Goal: Book appointment/travel/reservation

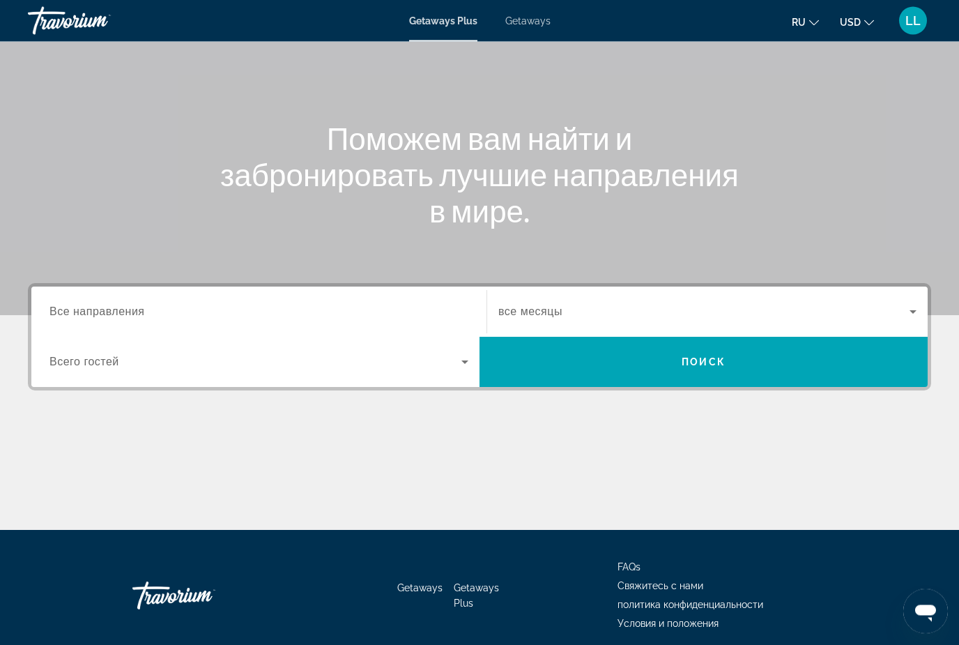
scroll to position [103, 0]
click at [300, 324] on div "Search widget" at bounding box center [258, 312] width 419 height 40
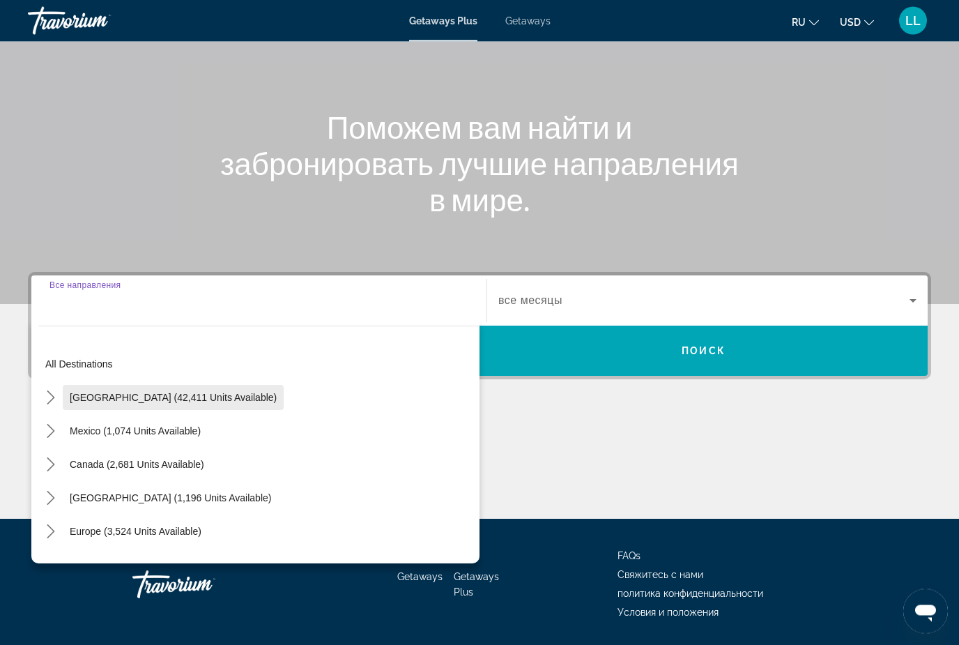
scroll to position [114, 0]
click at [148, 397] on span "[GEOGRAPHIC_DATA] (42,411 units available)" at bounding box center [173, 397] width 207 height 11
type input "**********"
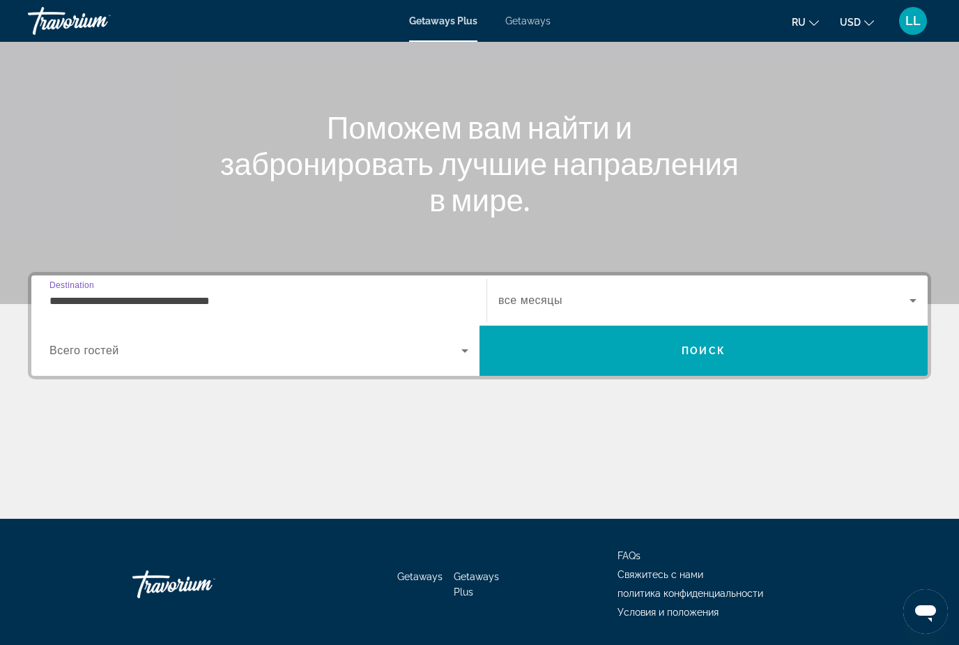
click at [155, 341] on div "Search widget" at bounding box center [258, 350] width 419 height 39
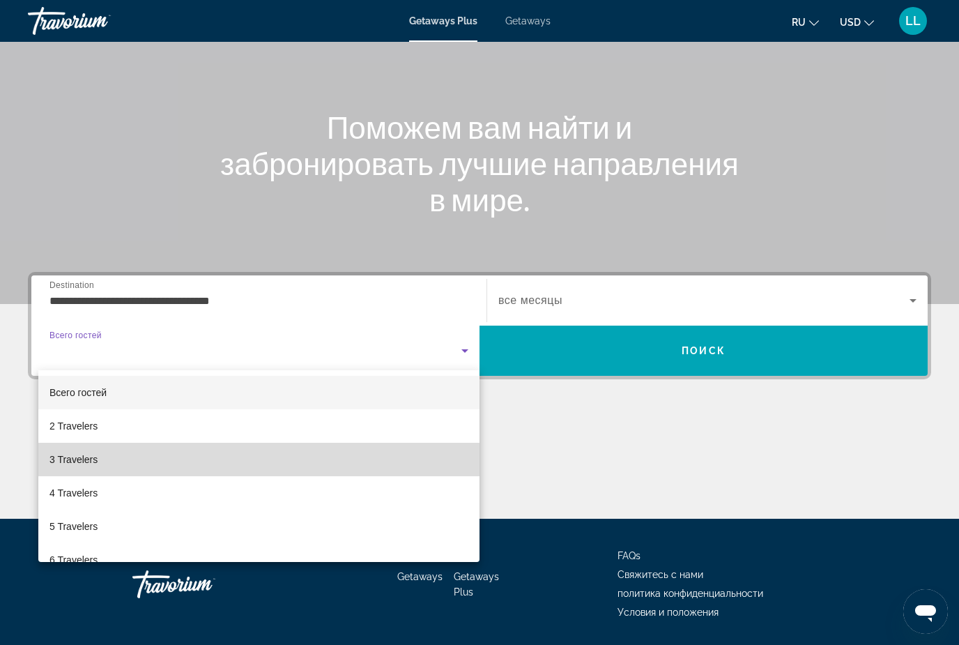
click at [124, 465] on mat-option "3 Travelers" at bounding box center [258, 459] width 441 height 33
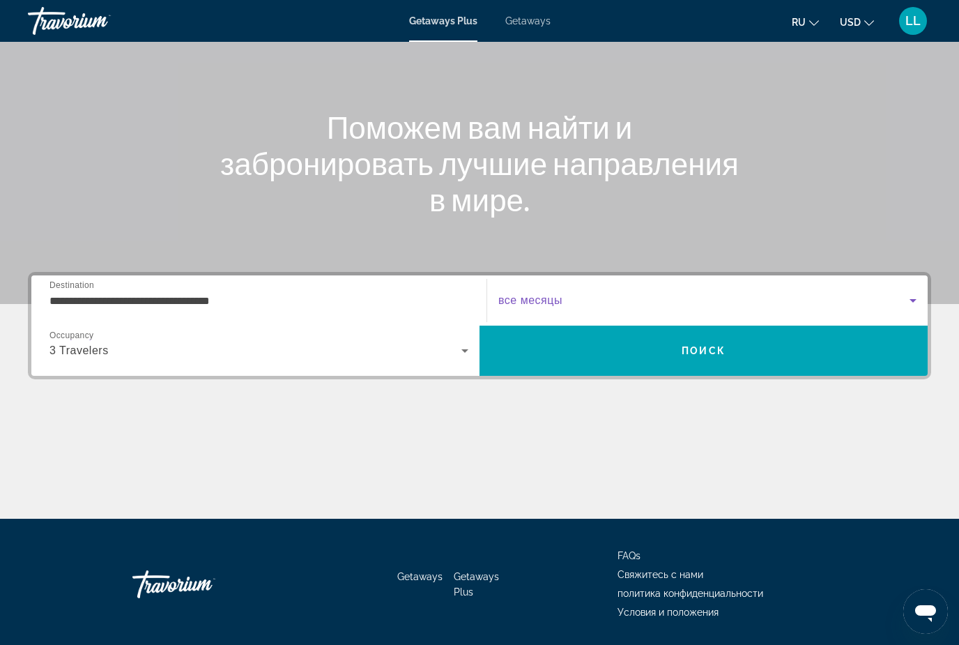
click at [613, 305] on span "Search widget" at bounding box center [703, 300] width 411 height 17
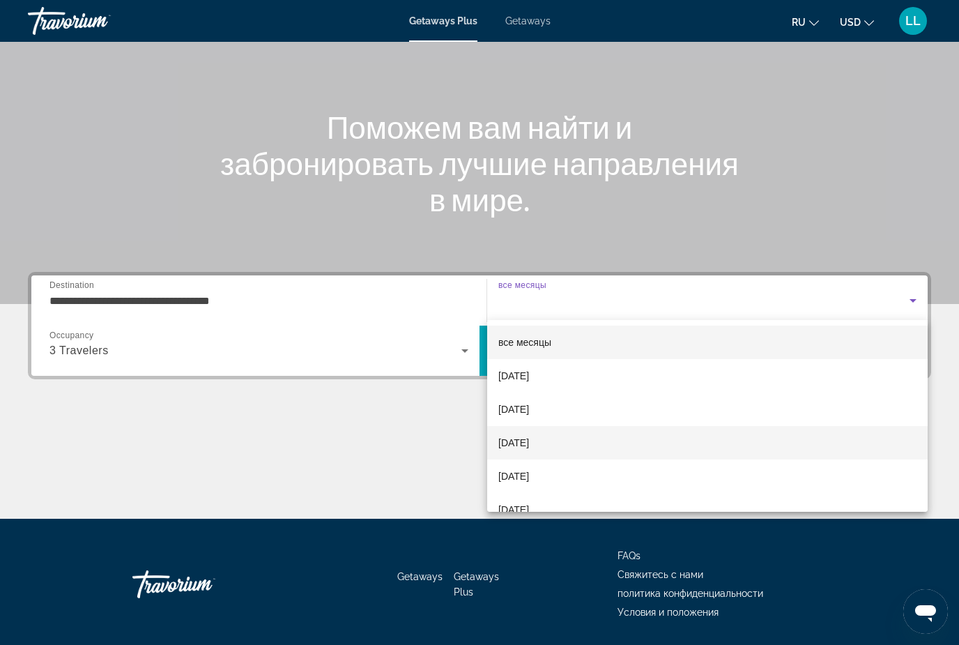
click at [519, 438] on span "[DATE]" at bounding box center [513, 442] width 31 height 17
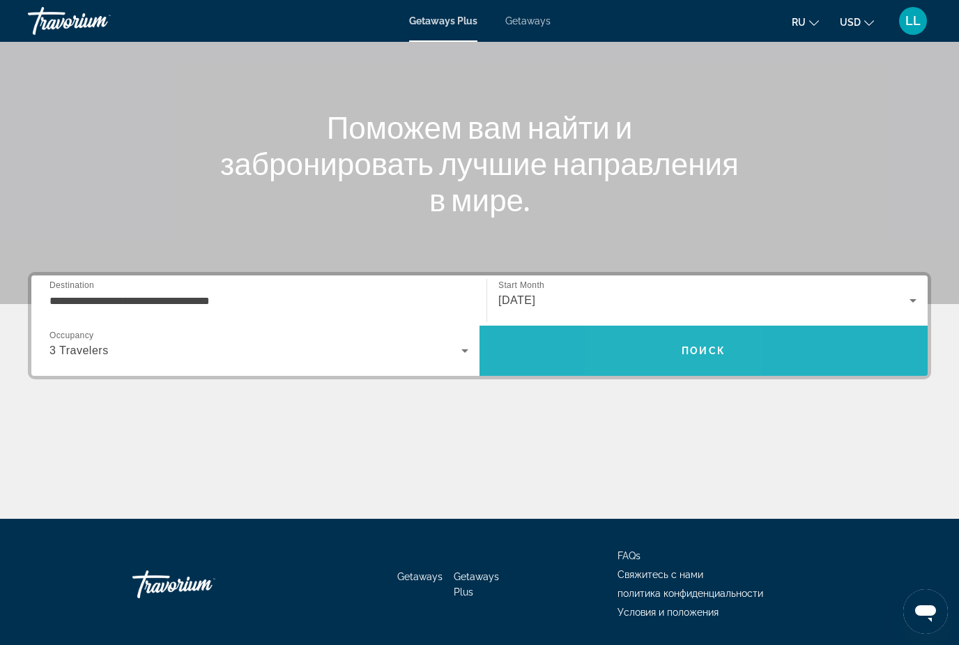
click at [668, 340] on span "Search" at bounding box center [704, 350] width 448 height 33
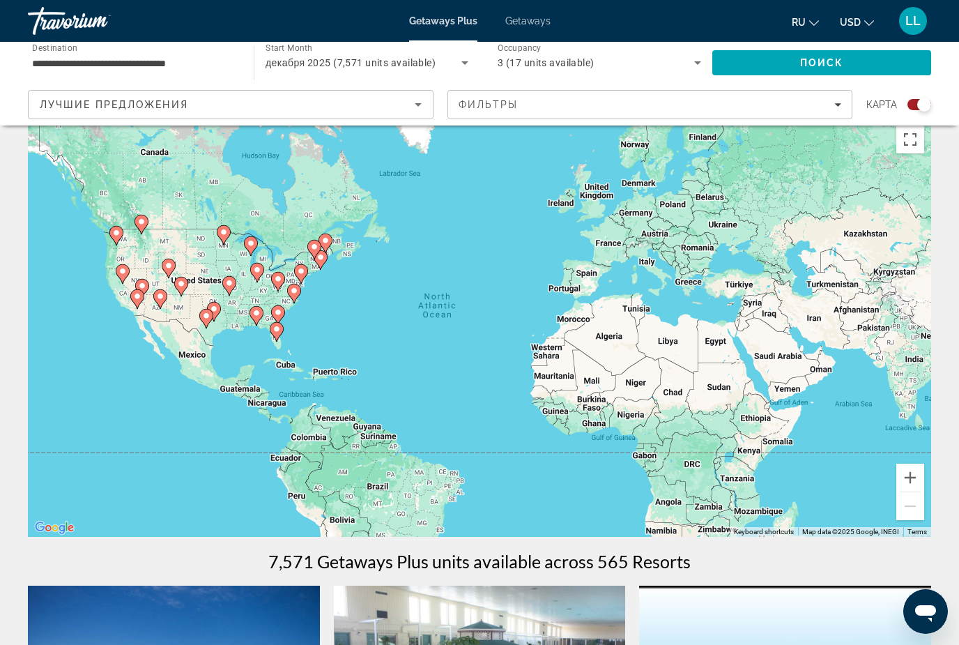
scroll to position [20, 0]
click at [301, 291] on div "To activate drag with keyboard, press Alt + Enter. Once in keyboard drag state,…" at bounding box center [479, 328] width 903 height 418
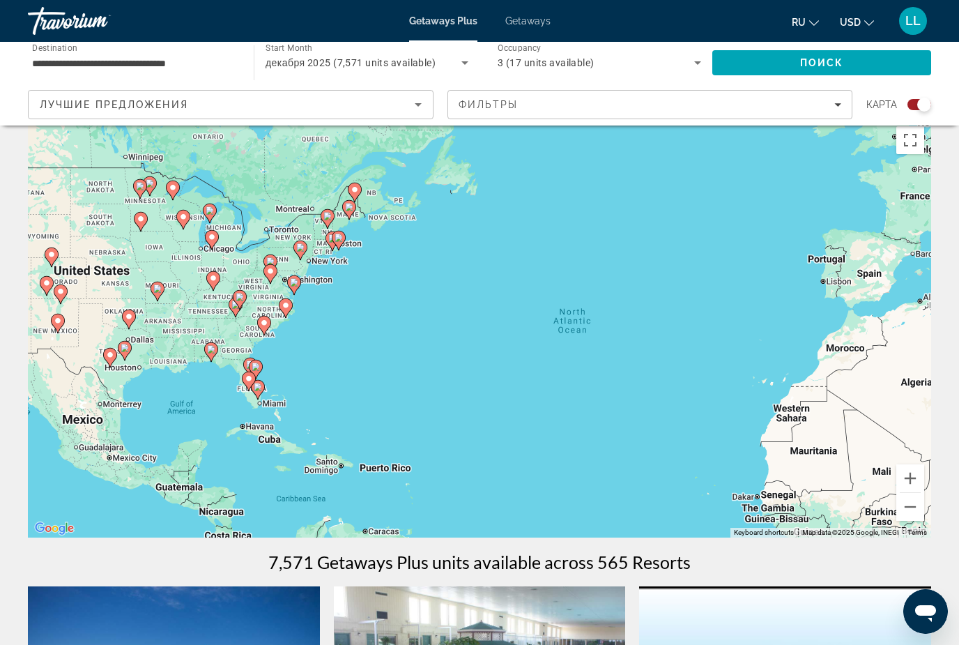
click at [322, 284] on div "To activate drag with keyboard, press Alt + Enter. Once in keyboard drag state,…" at bounding box center [479, 328] width 903 height 418
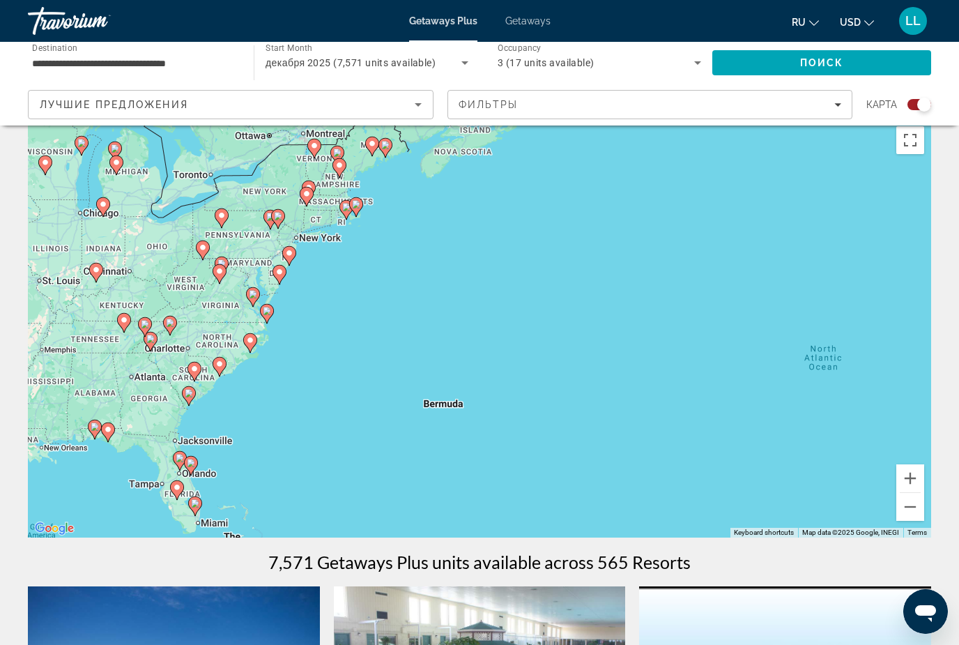
click at [333, 261] on div "To activate drag with keyboard, press Alt + Enter. Once in keyboard drag state,…" at bounding box center [479, 328] width 903 height 418
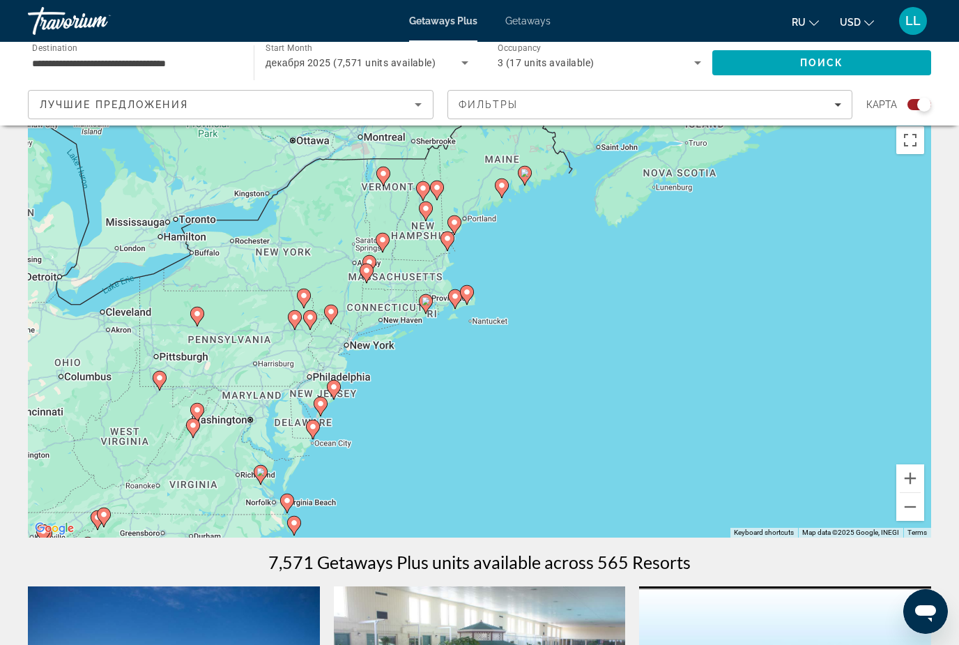
drag, startPoint x: 315, startPoint y: 251, endPoint x: 403, endPoint y: 383, distance: 158.9
click at [403, 383] on div "To activate drag with keyboard, press Alt + Enter. Once in keyboard drag state,…" at bounding box center [479, 328] width 903 height 418
click at [377, 360] on div "To activate drag with keyboard, press Alt + Enter. Once in keyboard drag state,…" at bounding box center [479, 328] width 903 height 418
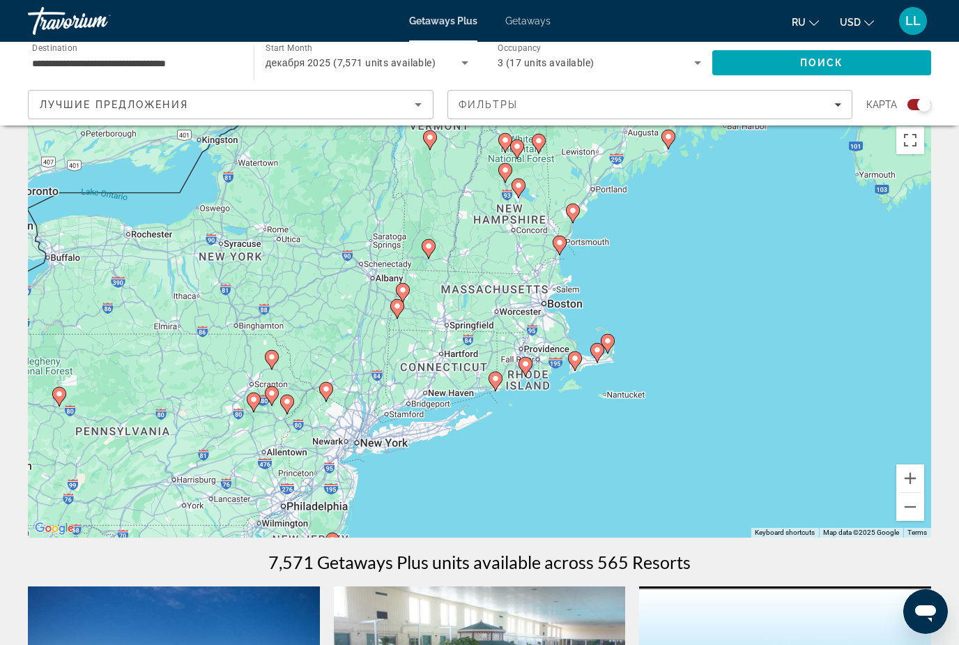
drag, startPoint x: 368, startPoint y: 355, endPoint x: 408, endPoint y: 469, distance: 121.3
click at [408, 469] on div "To activate drag with keyboard, press Alt + Enter. Once in keyboard drag state,…" at bounding box center [479, 328] width 903 height 418
click at [395, 473] on div "To activate drag with keyboard, press Alt + Enter. Once in keyboard drag state,…" at bounding box center [479, 328] width 903 height 418
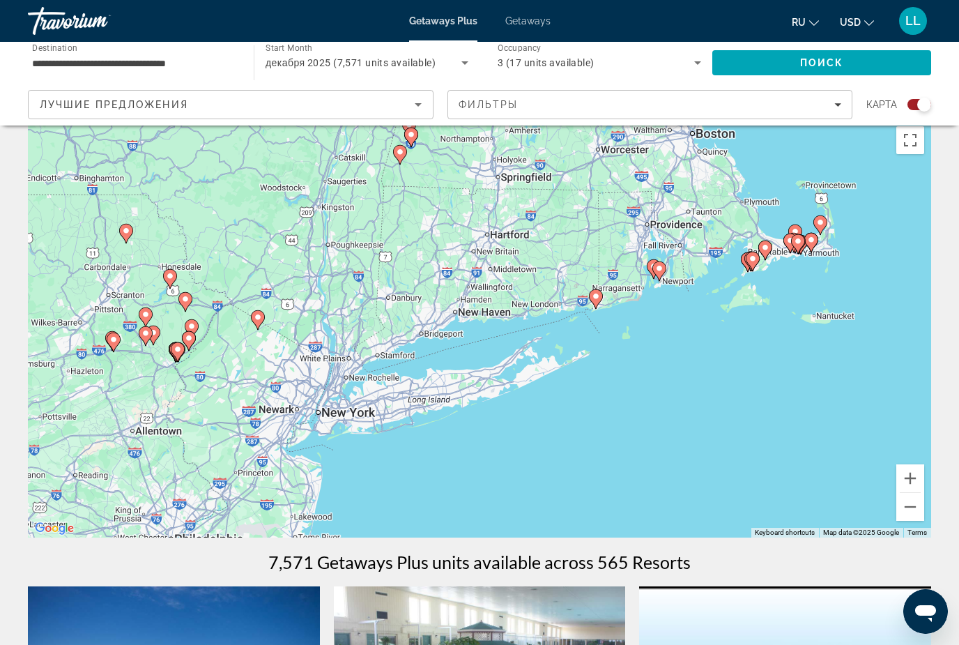
click at [371, 461] on div "To activate drag with keyboard, press Alt + Enter. Once in keyboard drag state,…" at bounding box center [479, 328] width 903 height 418
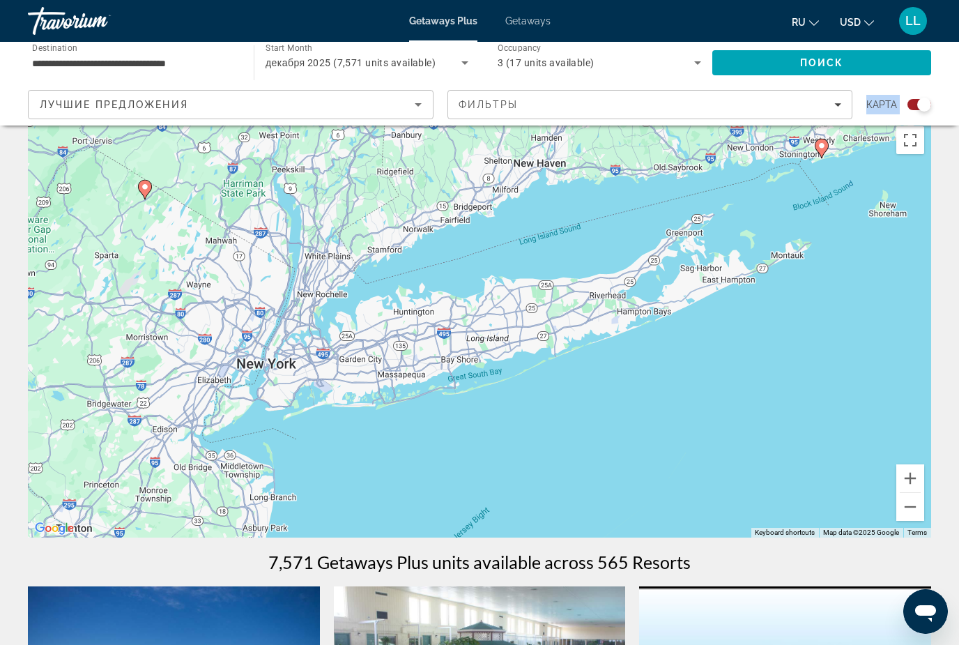
click at [328, 439] on div "To activate drag with keyboard, press Alt + Enter. Once in keyboard drag state,…" at bounding box center [479, 328] width 903 height 418
click at [592, 463] on div "To activate drag with keyboard, press Alt + Enter. Once in keyboard drag state,…" at bounding box center [479, 328] width 903 height 418
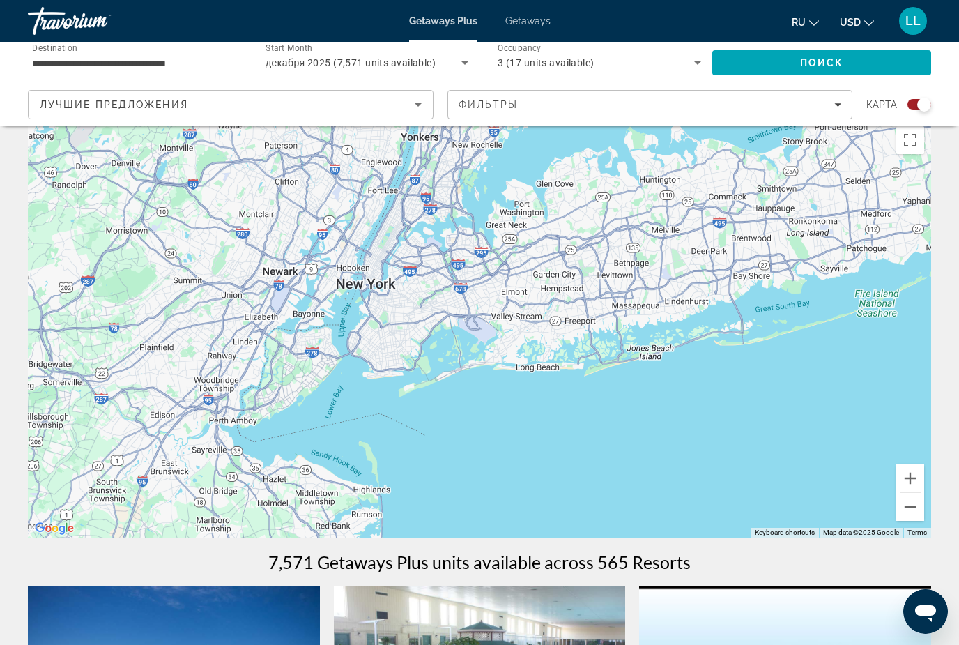
drag, startPoint x: 269, startPoint y: 429, endPoint x: 700, endPoint y: 448, distance: 431.2
click at [701, 448] on div "Main content" at bounding box center [479, 328] width 903 height 418
click at [371, 68] on div "декабря 2025 (7,571 units available)" at bounding box center [364, 62] width 196 height 17
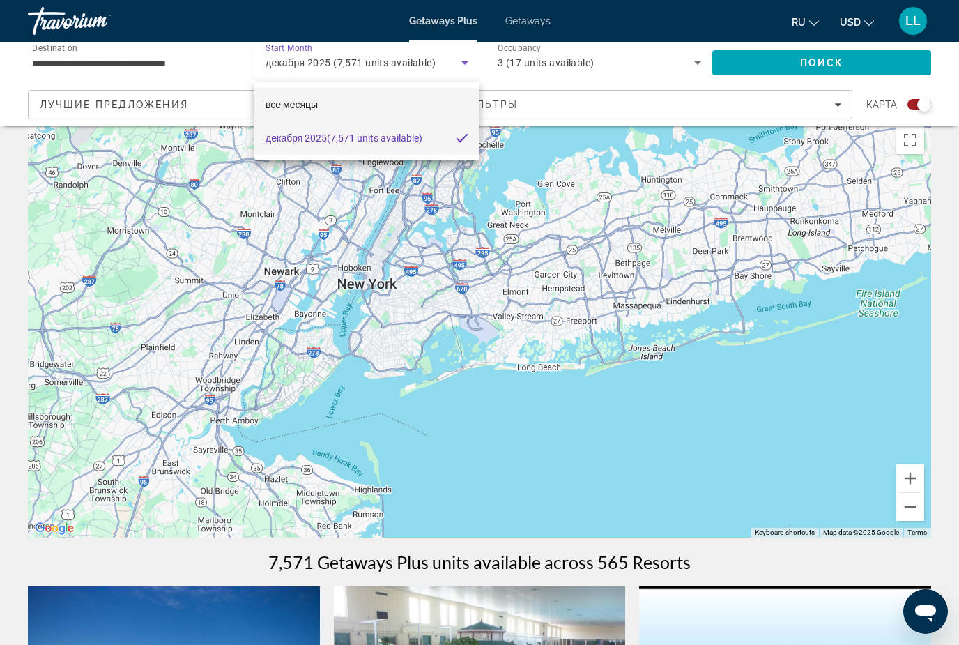
click at [348, 105] on mat-option "все месяцы" at bounding box center [366, 104] width 225 height 33
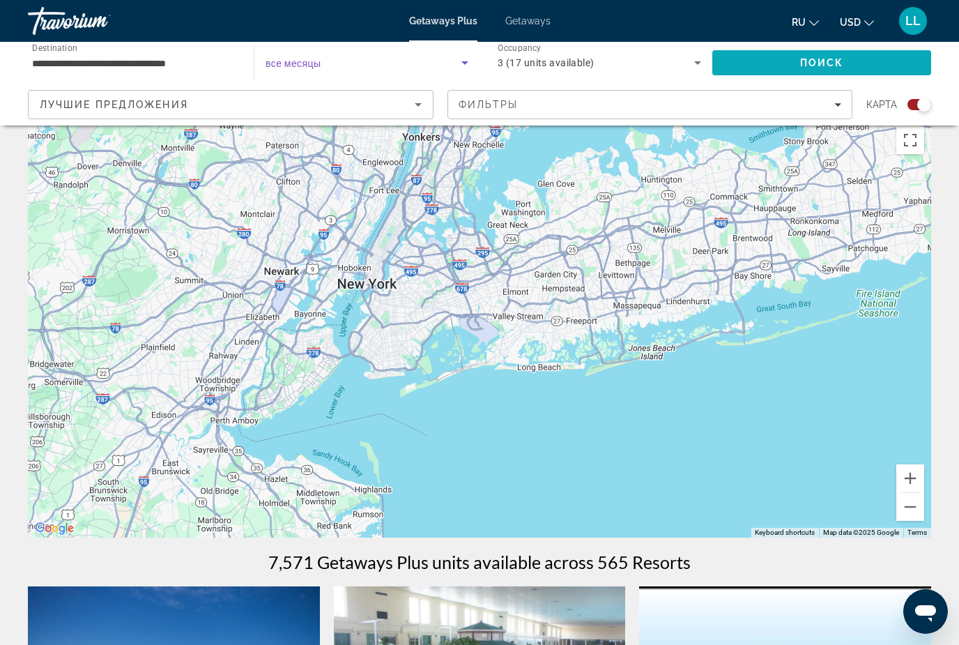
click at [798, 56] on span "Search" at bounding box center [821, 62] width 219 height 33
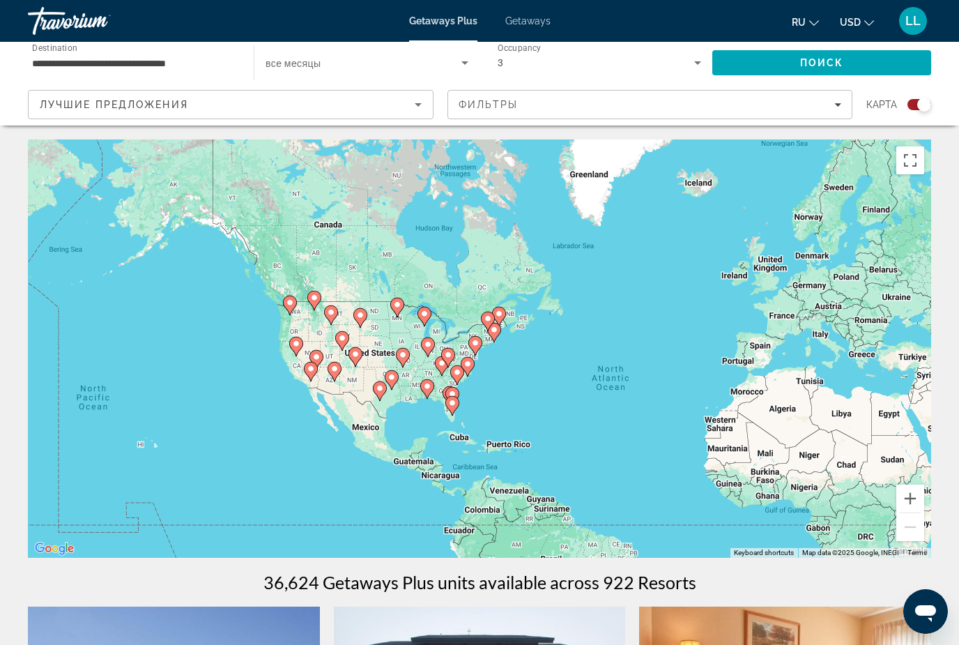
click at [500, 400] on div "To activate drag with keyboard, press Alt + Enter. Once in keyboard drag state,…" at bounding box center [479, 348] width 903 height 418
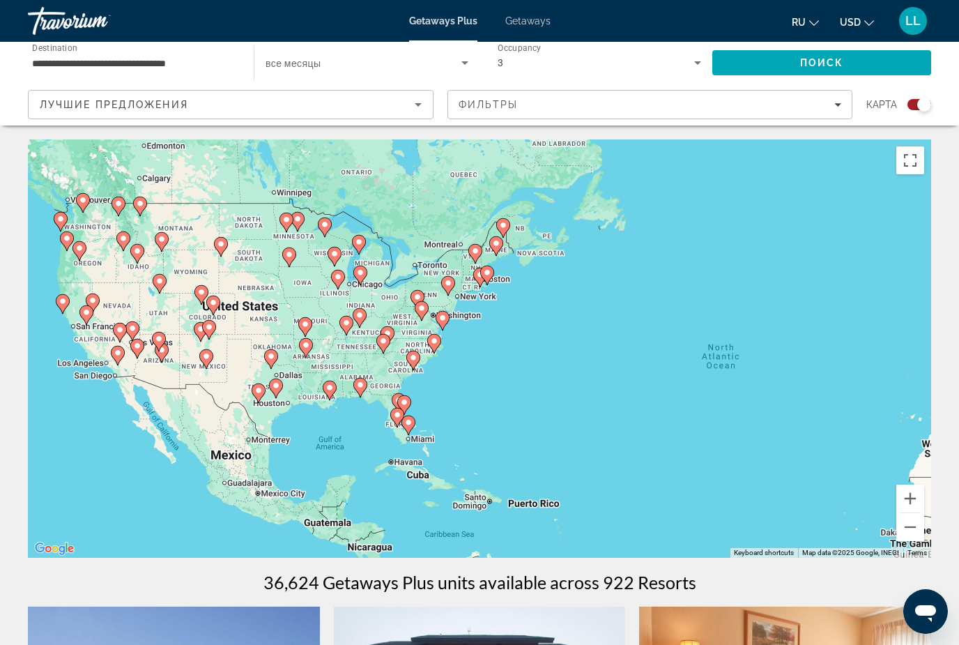
click at [500, 392] on div "To activate drag with keyboard, press Alt + Enter. Once in keyboard drag state,…" at bounding box center [479, 348] width 903 height 418
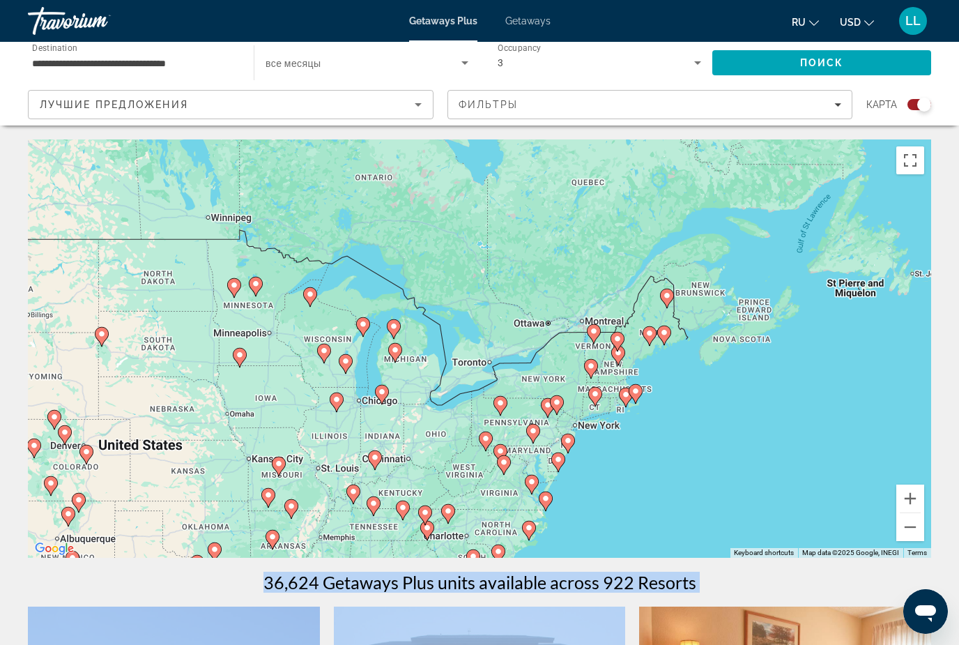
drag, startPoint x: 469, startPoint y: 371, endPoint x: 622, endPoint y: 577, distance: 256.7
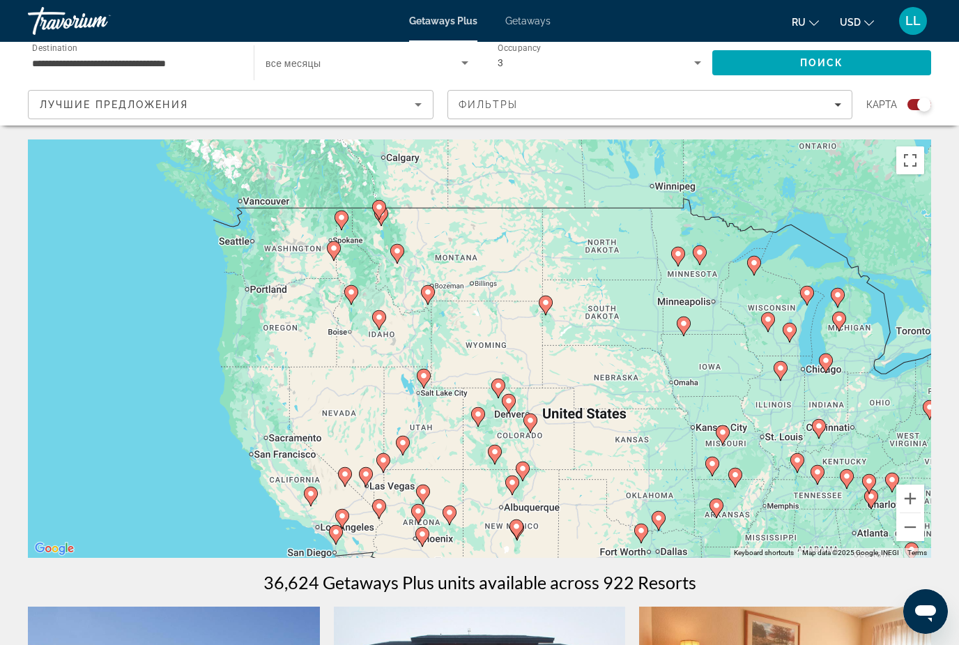
drag, startPoint x: 244, startPoint y: 310, endPoint x: 703, endPoint y: 309, distance: 459.4
click at [703, 309] on div "To activate drag with keyboard, press Alt + Enter. Once in keyboard drag state,…" at bounding box center [479, 348] width 903 height 418
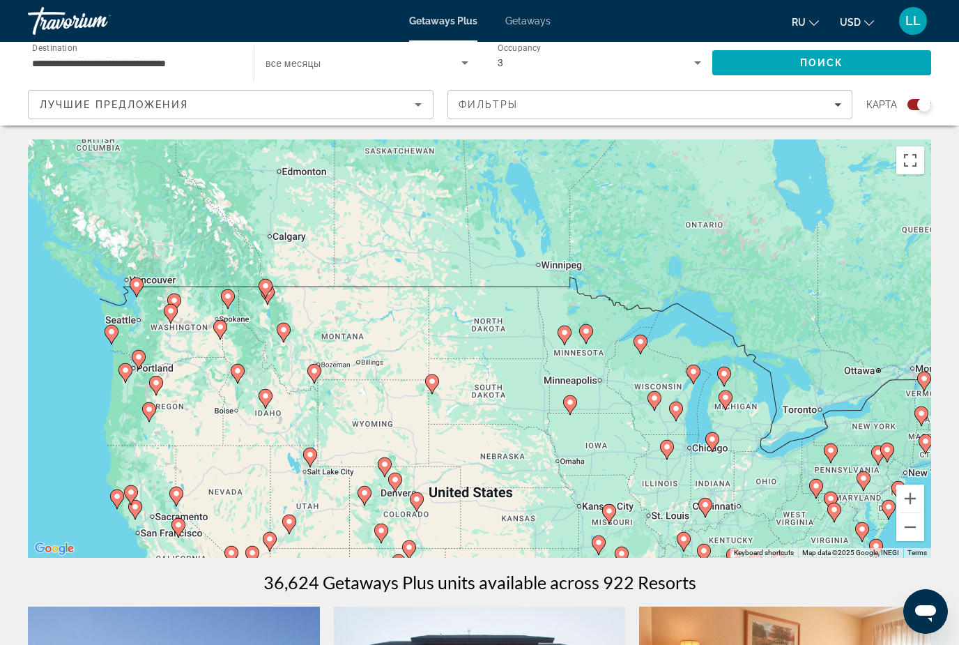
drag, startPoint x: 595, startPoint y: 270, endPoint x: 478, endPoint y: 349, distance: 140.6
click at [478, 349] on div "To activate drag with keyboard, press Alt + Enter. Once in keyboard drag state,…" at bounding box center [479, 348] width 903 height 418
click at [487, 348] on div "To activate drag with keyboard, press Alt + Enter. Once in keyboard drag state,…" at bounding box center [479, 348] width 903 height 418
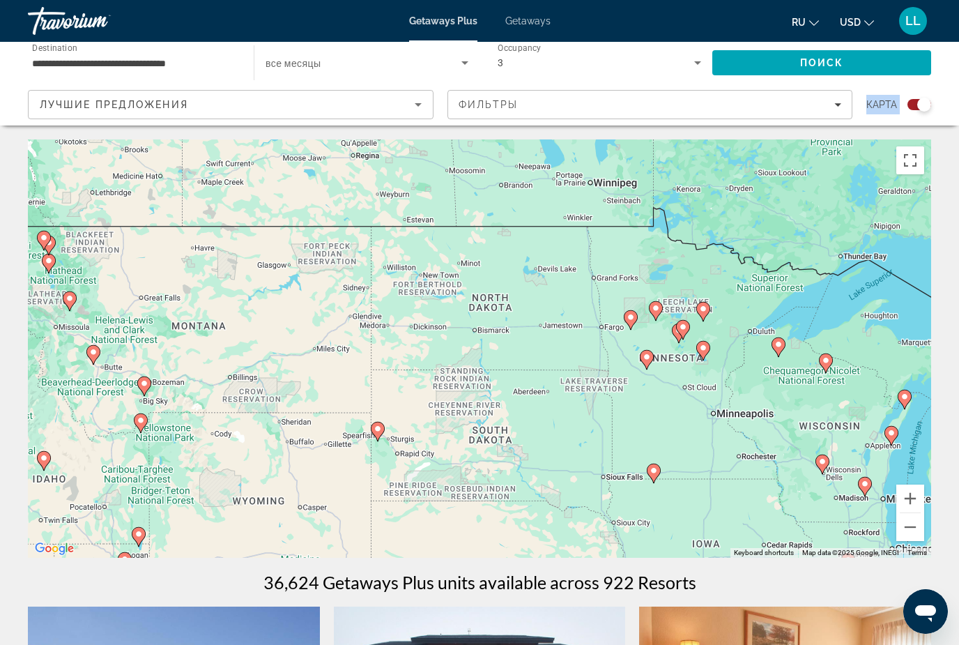
click at [627, 357] on div "To activate drag with keyboard, press Alt + Enter. Once in keyboard drag state,…" at bounding box center [479, 348] width 903 height 418
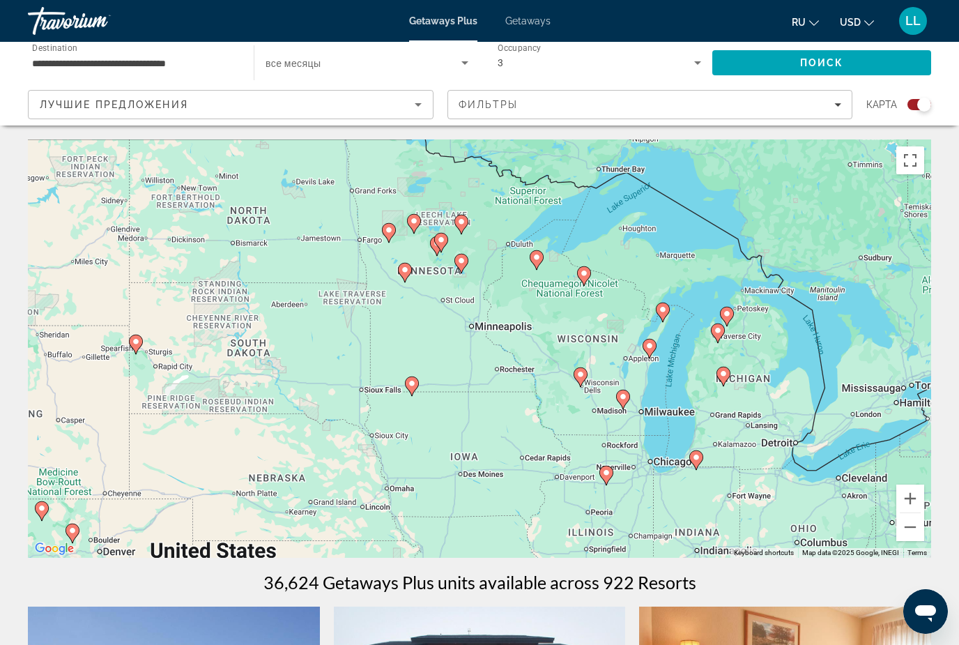
drag, startPoint x: 560, startPoint y: 381, endPoint x: 303, endPoint y: 289, distance: 272.3
click at [303, 289] on div "To activate drag with keyboard, press Alt + Enter. Once in keyboard drag state,…" at bounding box center [479, 348] width 903 height 418
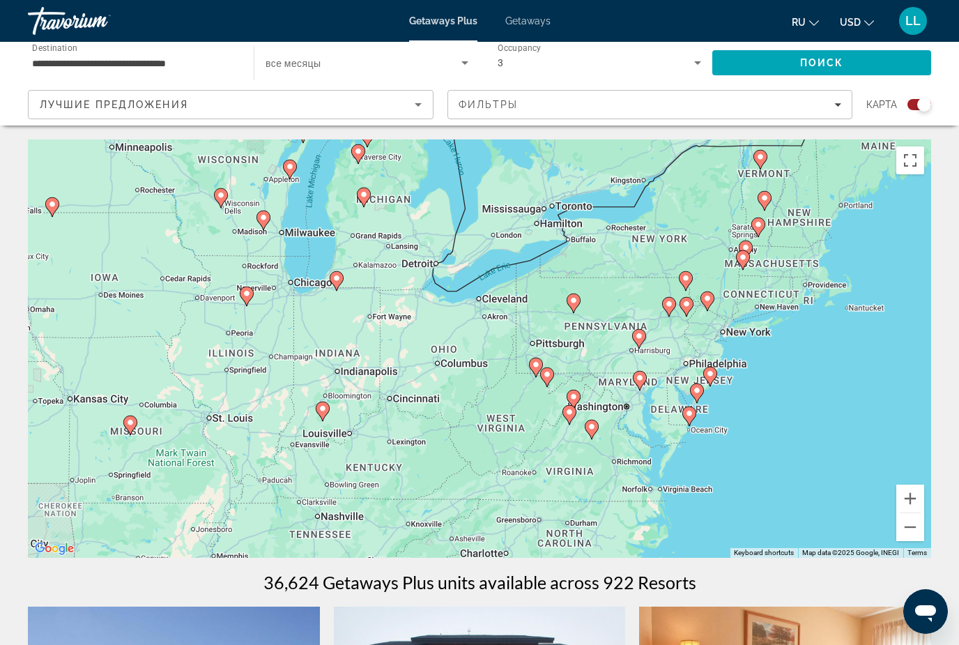
drag, startPoint x: 556, startPoint y: 332, endPoint x: 211, endPoint y: 159, distance: 386.2
click at [211, 159] on div "To activate drag with keyboard, press Alt + Enter. Once in keyboard drag state,…" at bounding box center [479, 348] width 903 height 418
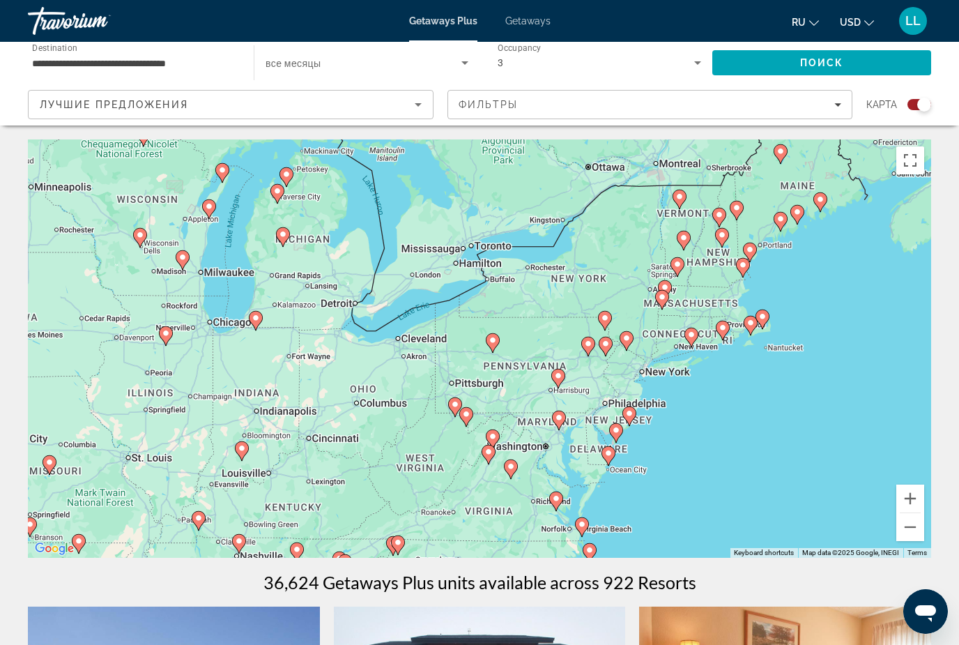
drag, startPoint x: 664, startPoint y: 247, endPoint x: 579, endPoint y: 290, distance: 95.4
click at [579, 290] on div "To activate drag with keyboard, press Alt + Enter. Once in keyboard drag state,…" at bounding box center [479, 348] width 903 height 418
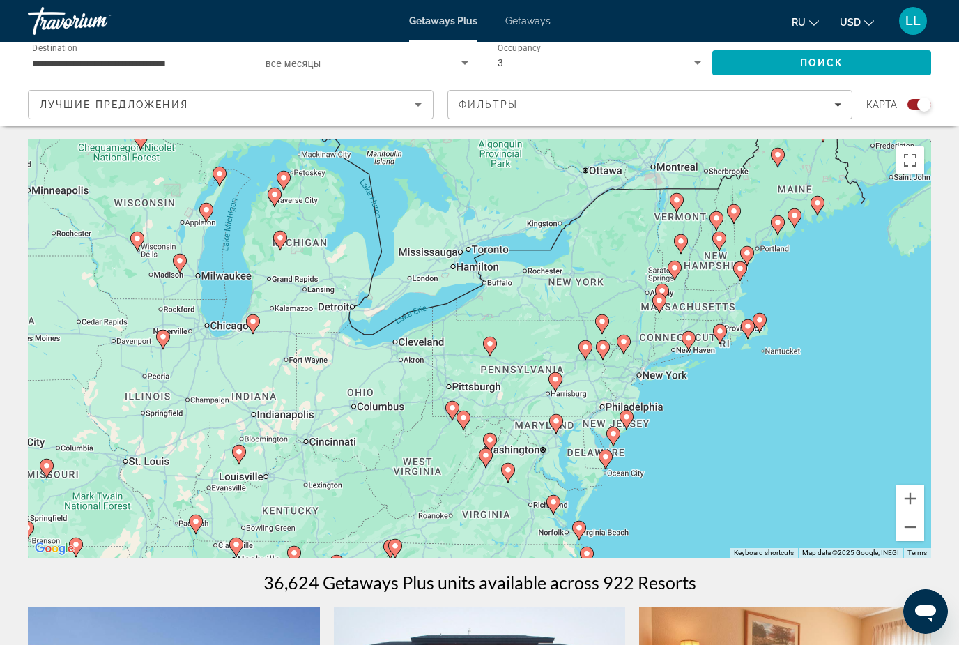
click at [579, 290] on div "To activate drag with keyboard, press Alt + Enter. Once in keyboard drag state,…" at bounding box center [479, 348] width 903 height 418
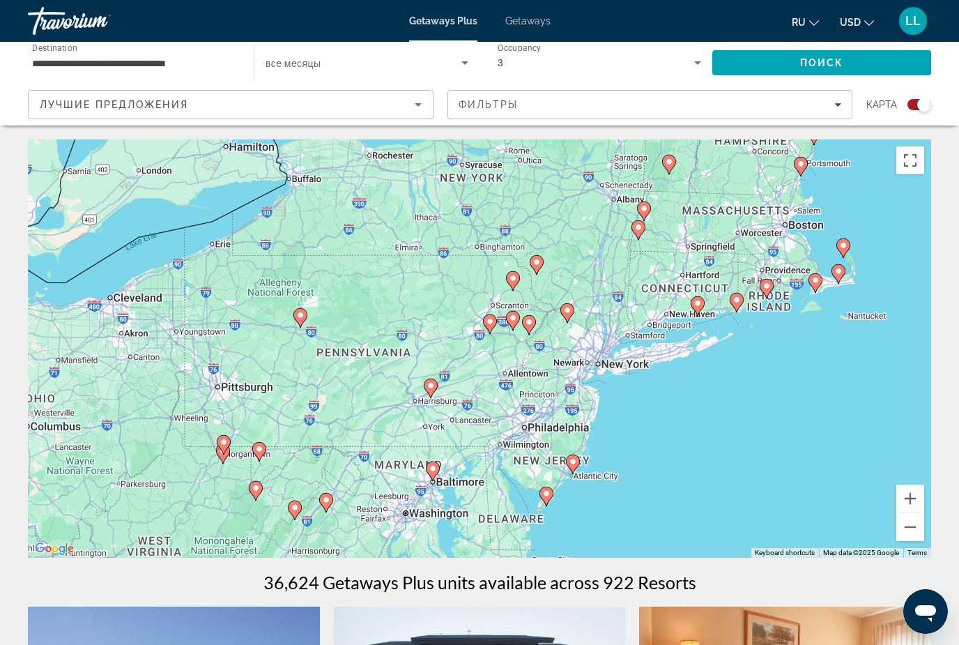
drag, startPoint x: 726, startPoint y: 463, endPoint x: 622, endPoint y: 366, distance: 142.5
click at [622, 366] on div "To activate drag with keyboard, press Alt + Enter. Once in keyboard drag state,…" at bounding box center [479, 348] width 903 height 418
click at [625, 386] on div "To activate drag with keyboard, press Alt + Enter. Once in keyboard drag state,…" at bounding box center [479, 348] width 903 height 418
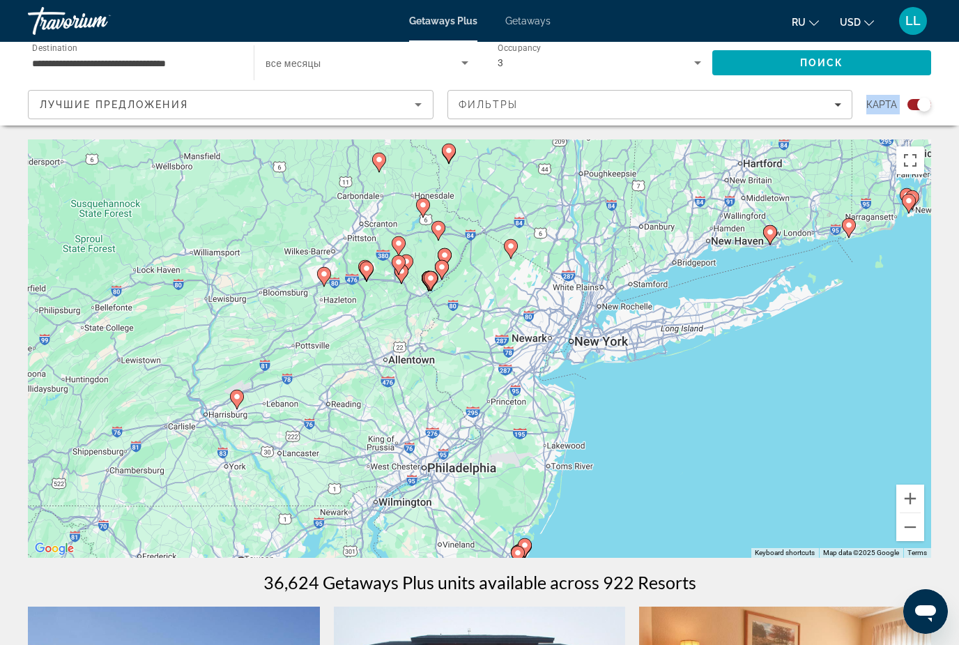
click at [611, 372] on div "To activate drag with keyboard, press Alt + Enter. Once in keyboard drag state,…" at bounding box center [479, 348] width 903 height 418
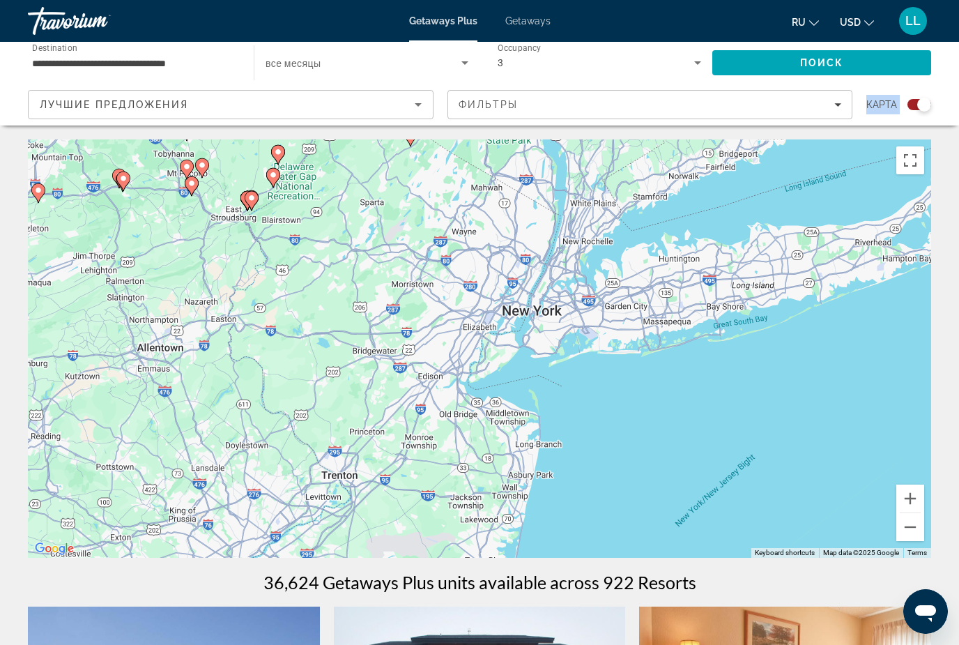
click at [611, 372] on div "To activate drag with keyboard, press Alt + Enter. Once in keyboard drag state,…" at bounding box center [479, 348] width 903 height 418
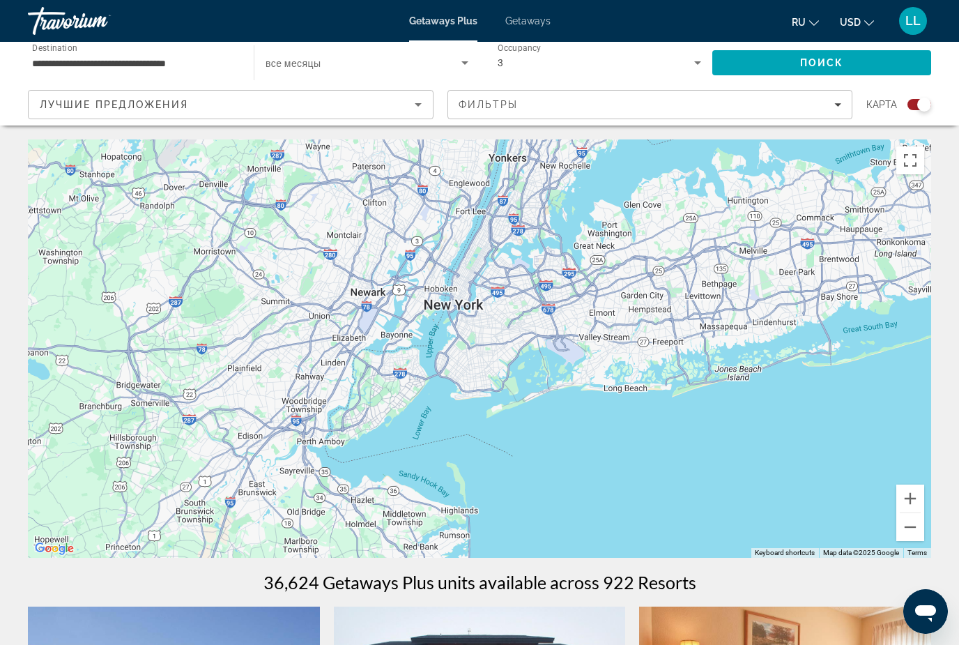
drag, startPoint x: 611, startPoint y: 372, endPoint x: 611, endPoint y: 429, distance: 57.2
click at [611, 429] on div "To activate drag with keyboard, press Alt + Enter. Once in keyboard drag state,…" at bounding box center [479, 348] width 903 height 418
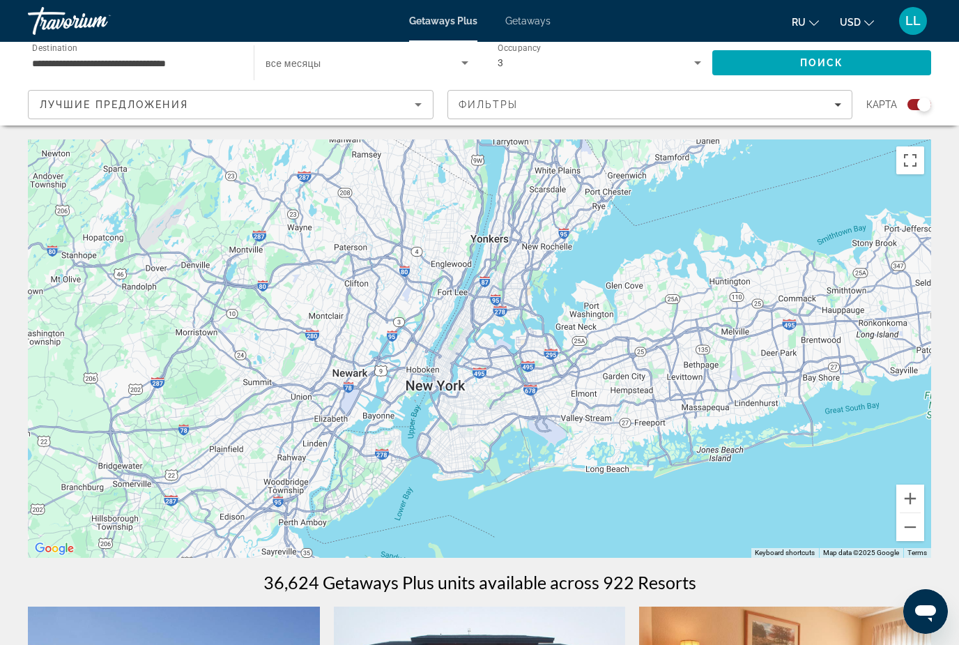
drag, startPoint x: 590, startPoint y: 433, endPoint x: 572, endPoint y: 514, distance: 83.4
click at [572, 514] on div "To activate drag with keyboard, press Alt + Enter. Once in keyboard drag state,…" at bounding box center [479, 348] width 903 height 418
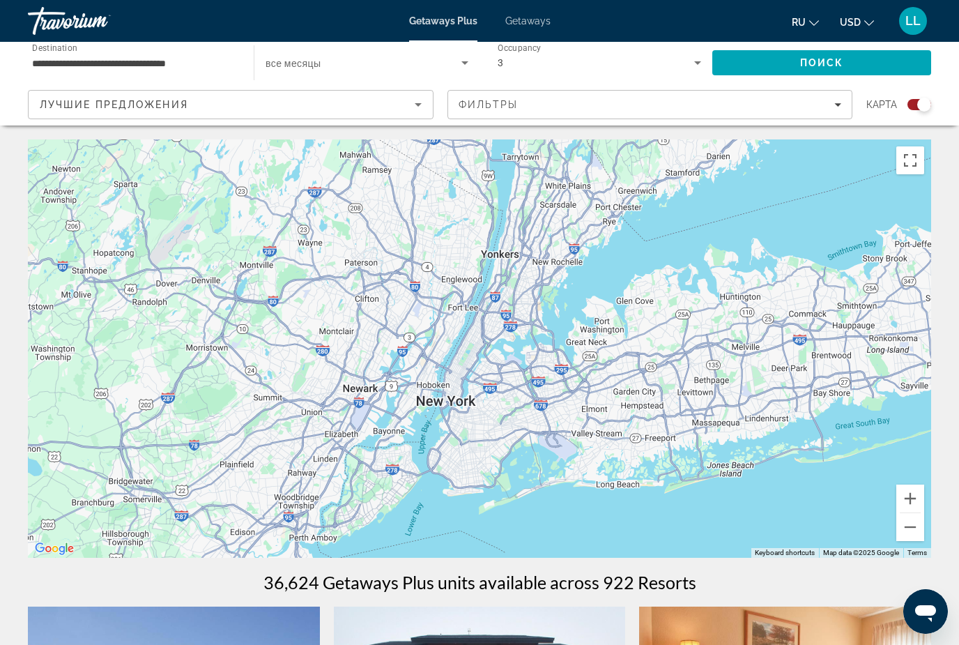
drag, startPoint x: 425, startPoint y: 289, endPoint x: 436, endPoint y: 307, distance: 21.3
click at [436, 307] on div "To activate drag with keyboard, press Alt + Enter. Once in keyboard drag state,…" at bounding box center [479, 348] width 903 height 418
click at [919, 522] on button "Zoom out" at bounding box center [910, 527] width 28 height 28
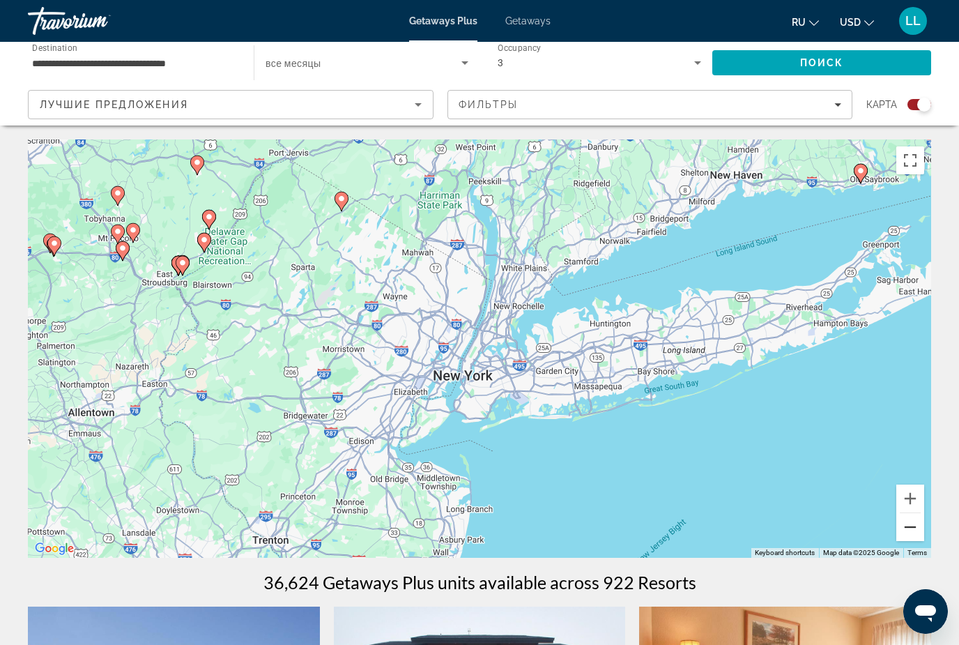
click at [919, 522] on button "Zoom out" at bounding box center [910, 527] width 28 height 28
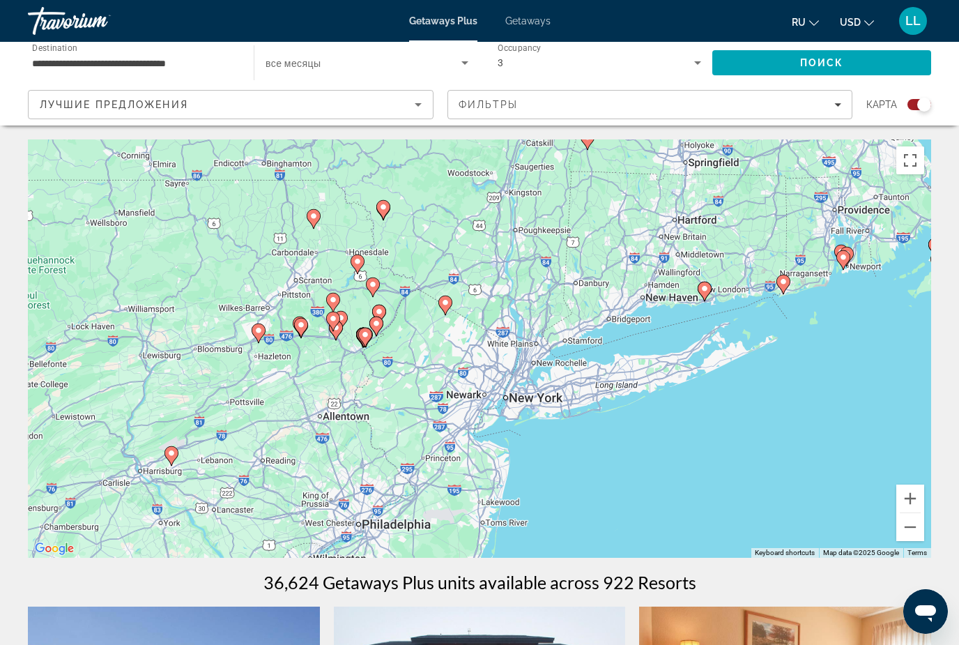
drag, startPoint x: 481, startPoint y: 314, endPoint x: 515, endPoint y: 352, distance: 50.8
click at [515, 352] on div "To activate drag with keyboard, press Alt + Enter. Once in keyboard drag state,…" at bounding box center [479, 348] width 903 height 418
